Goal: Information Seeking & Learning: Learn about a topic

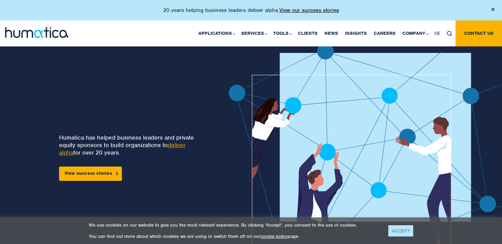
click at [405, 231] on link "ACCEPT" at bounding box center [401, 231] width 25 height 11
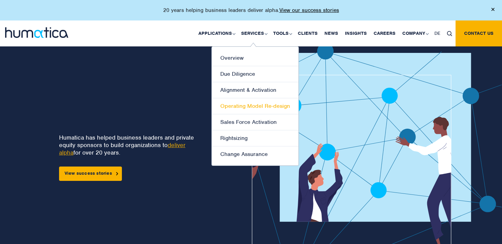
click at [266, 106] on link "Operating Model Re-design" at bounding box center [255, 106] width 87 height 16
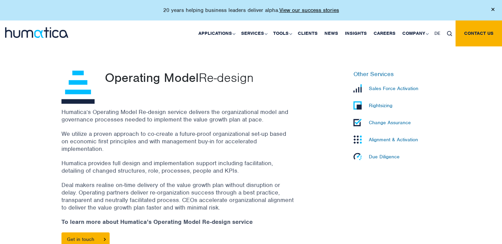
scroll to position [181, 0]
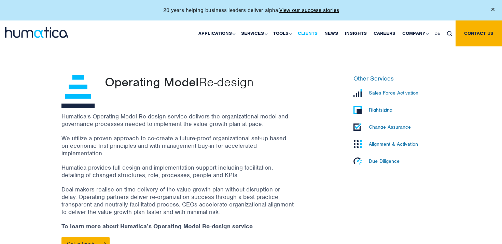
click at [312, 31] on link "Clients" at bounding box center [308, 34] width 27 height 26
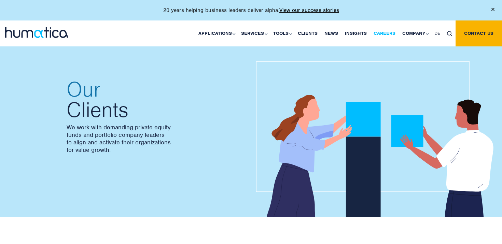
click at [385, 33] on link "Careers" at bounding box center [384, 34] width 29 height 26
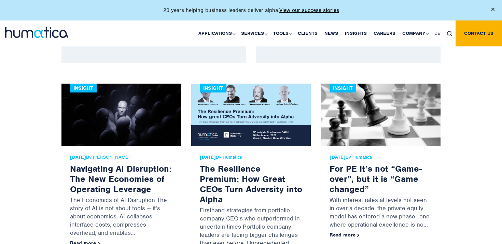
scroll to position [346, 0]
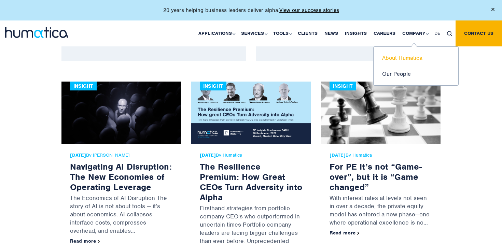
click at [414, 54] on link "About Humatica" at bounding box center [416, 58] width 85 height 16
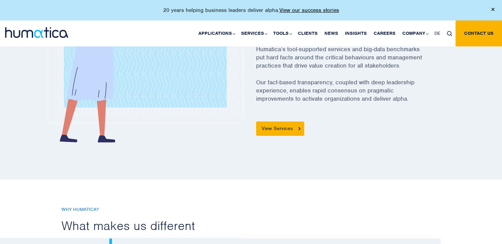
scroll to position [337, 0]
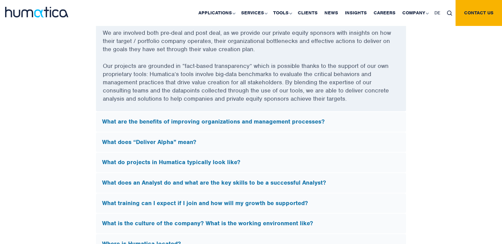
scroll to position [1894, 0]
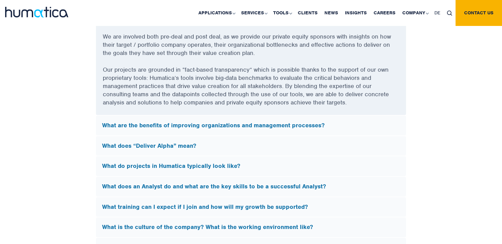
click at [175, 126] on h5 "What are the benefits of improving organizations and management processes?" at bounding box center [251, 126] width 298 height 8
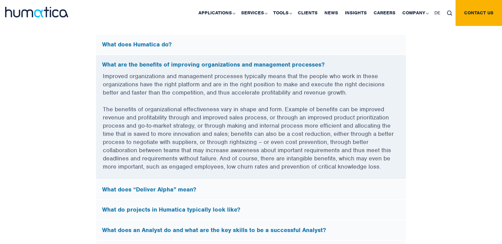
scroll to position [1848, 0]
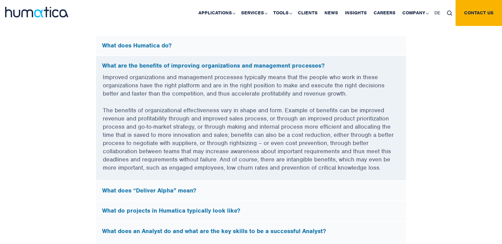
click at [156, 44] on h5 "What does Humatica do?" at bounding box center [251, 46] width 298 height 8
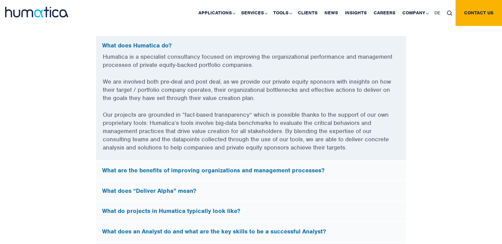
click at [297, 170] on h5 "What are the benefits of improving organizations and management processes?" at bounding box center [251, 171] width 298 height 8
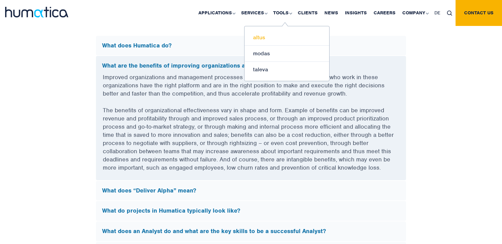
click at [264, 35] on link "altus" at bounding box center [287, 38] width 85 height 16
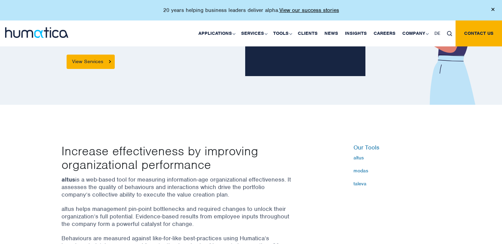
scroll to position [114, 0]
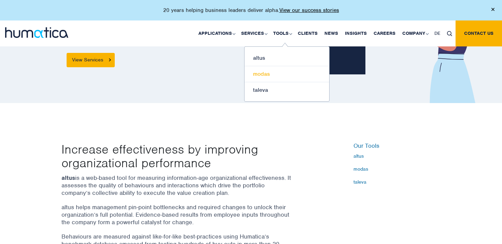
click at [265, 77] on link "modas" at bounding box center [287, 74] width 85 height 16
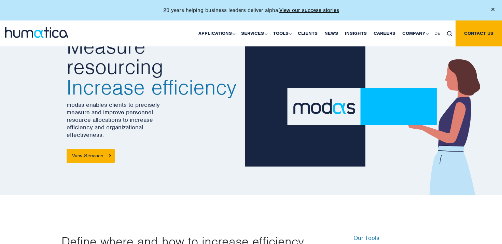
scroll to position [23, 0]
